Goal: Find specific page/section: Find specific page/section

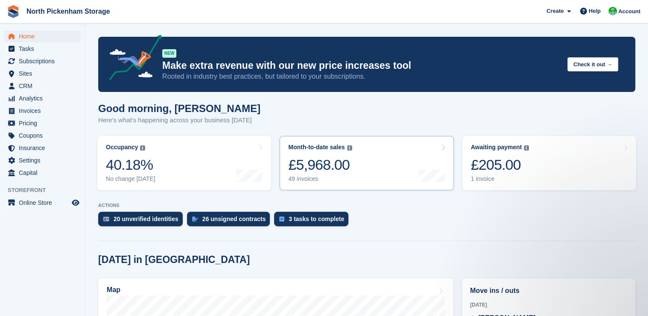
click at [302, 154] on div "Month-to-date sales The sum of all finalised invoices generated this month to d…" at bounding box center [320, 163] width 64 height 39
